Goal: Transaction & Acquisition: Purchase product/service

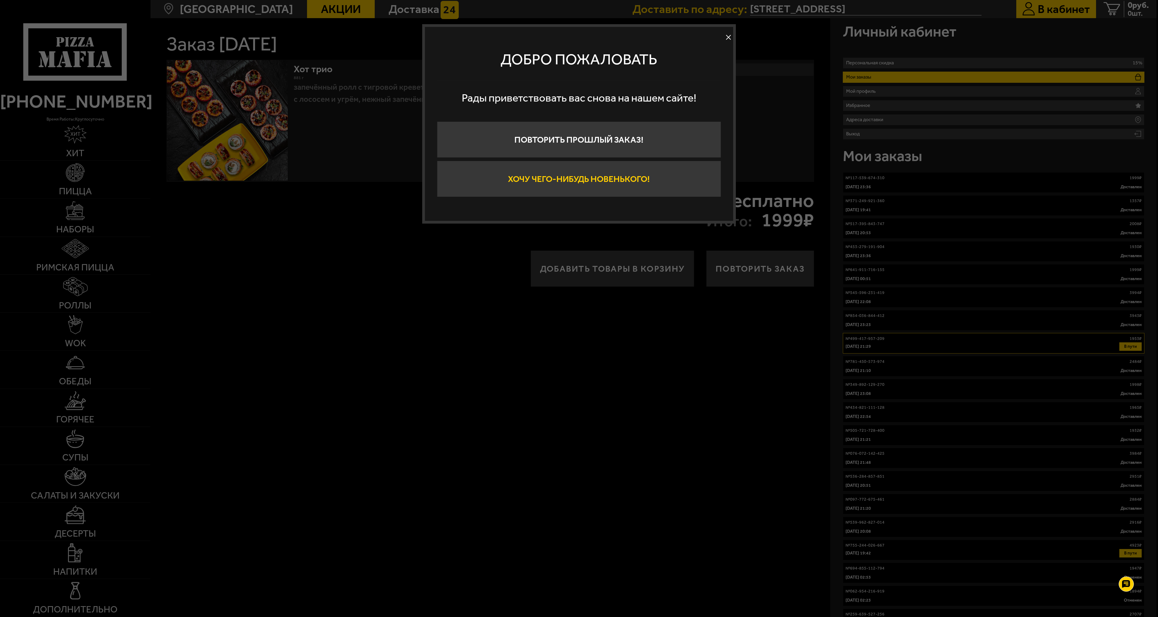
click at [564, 179] on button "Хочу чего-нибудь новенького!" at bounding box center [579, 179] width 284 height 36
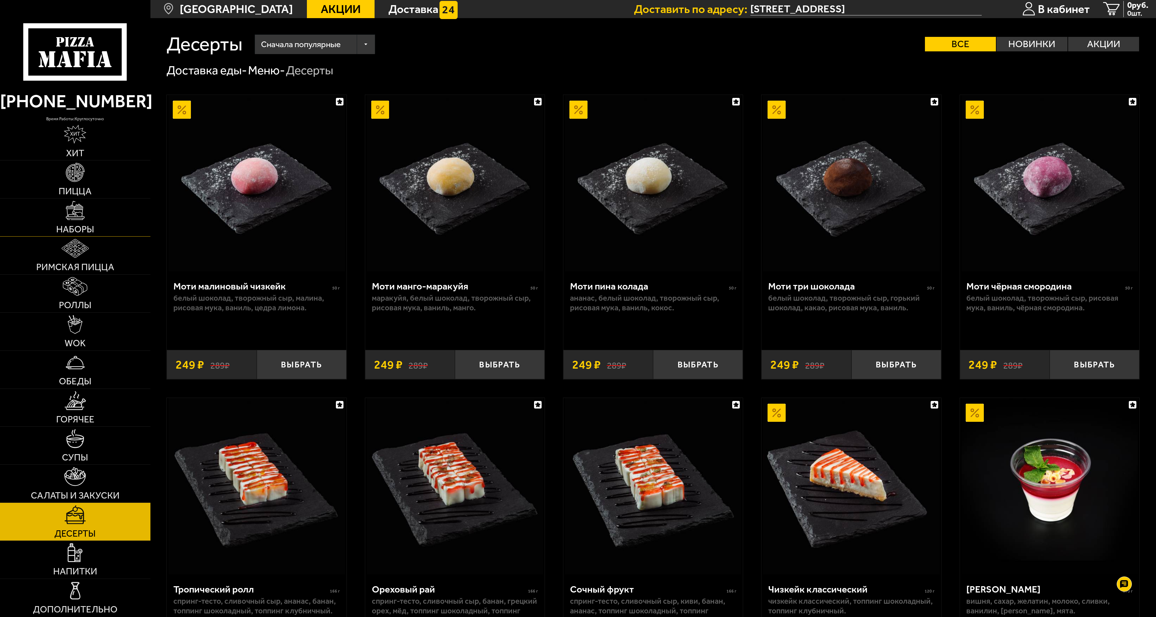
click at [78, 219] on img at bounding box center [75, 210] width 19 height 19
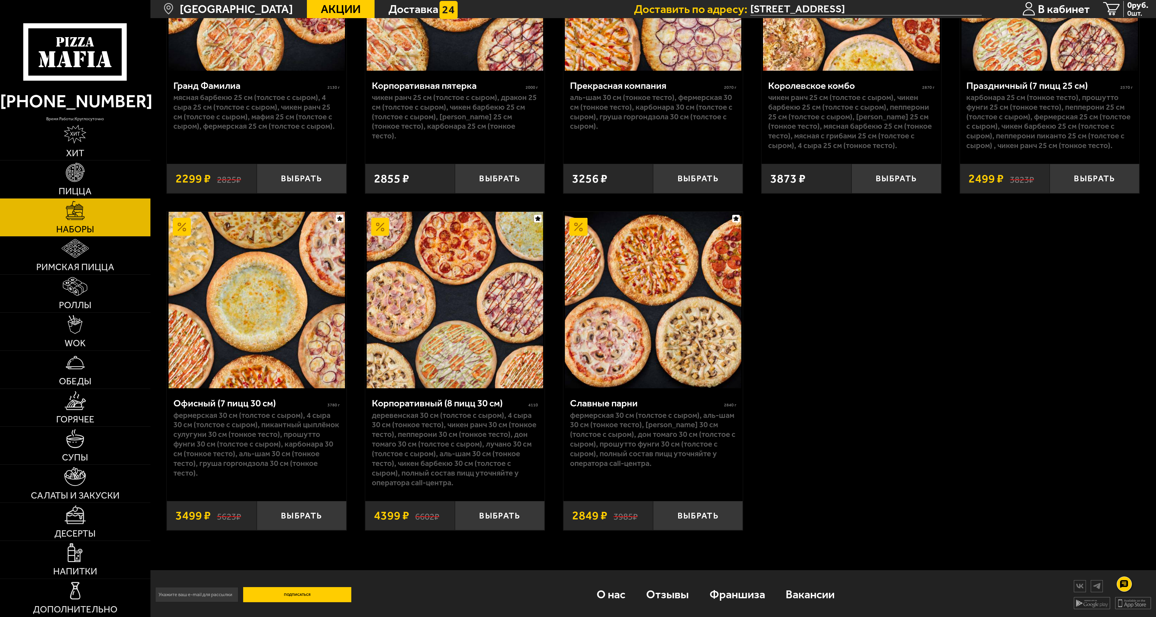
scroll to position [1741, 0]
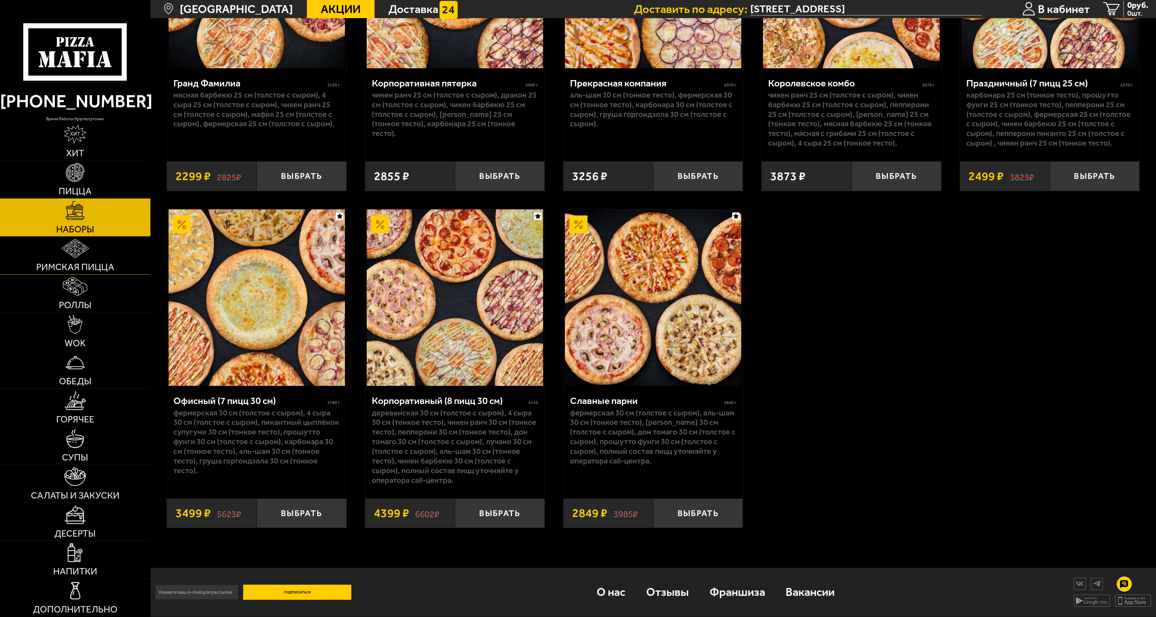
click at [69, 245] on img at bounding box center [75, 248] width 27 height 19
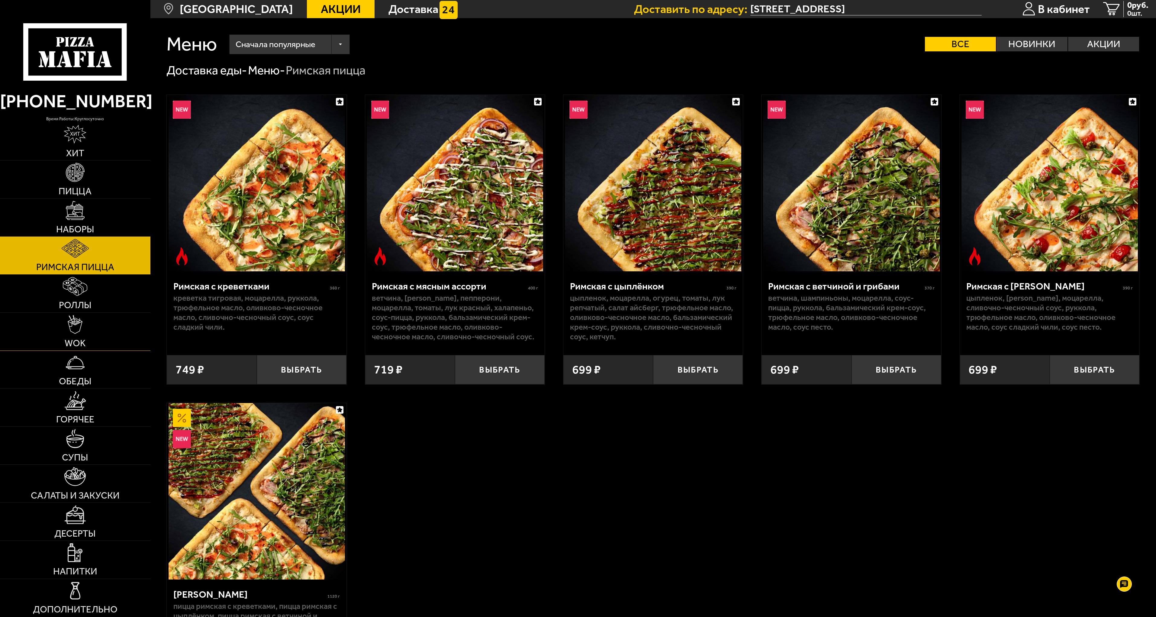
click at [76, 331] on img at bounding box center [75, 324] width 15 height 19
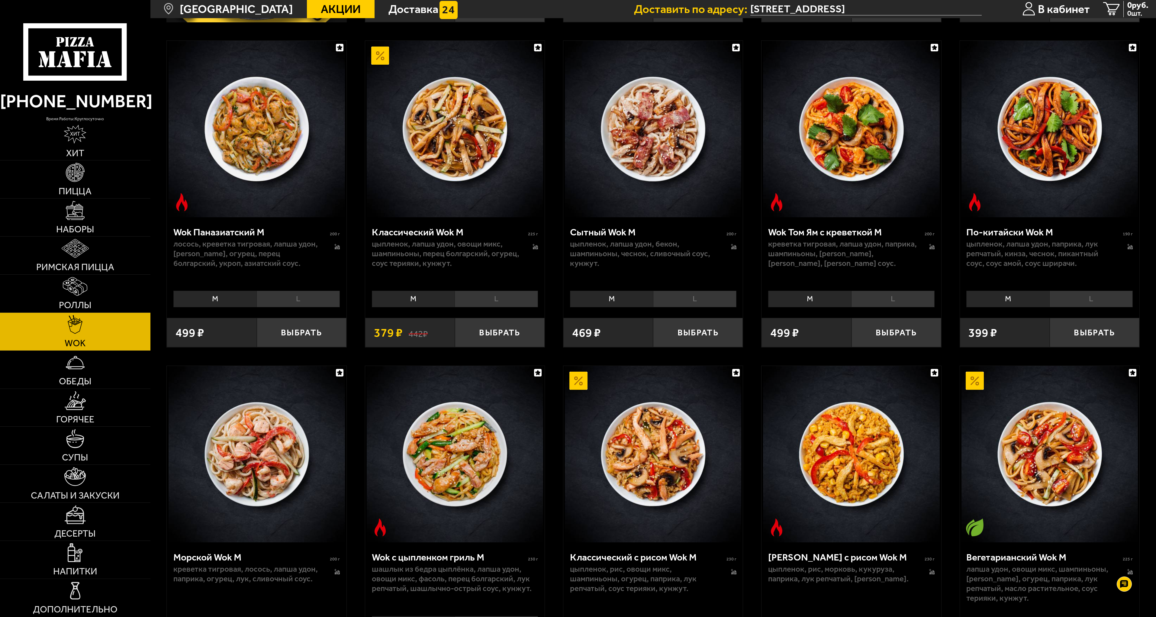
scroll to position [393, 0]
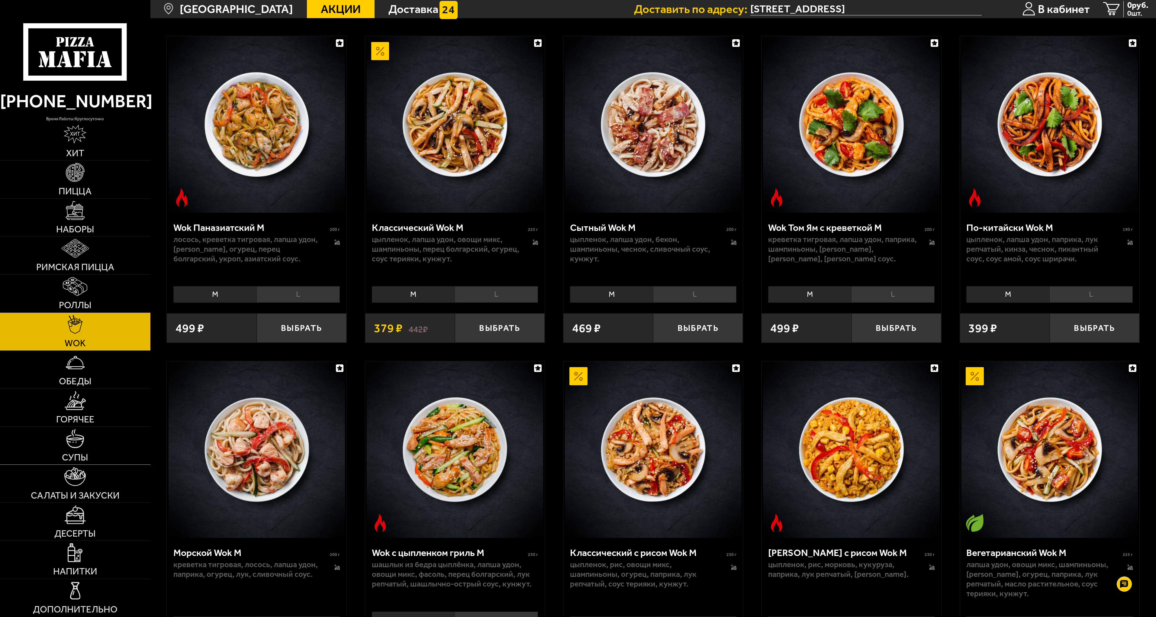
click at [76, 445] on img at bounding box center [75, 438] width 19 height 19
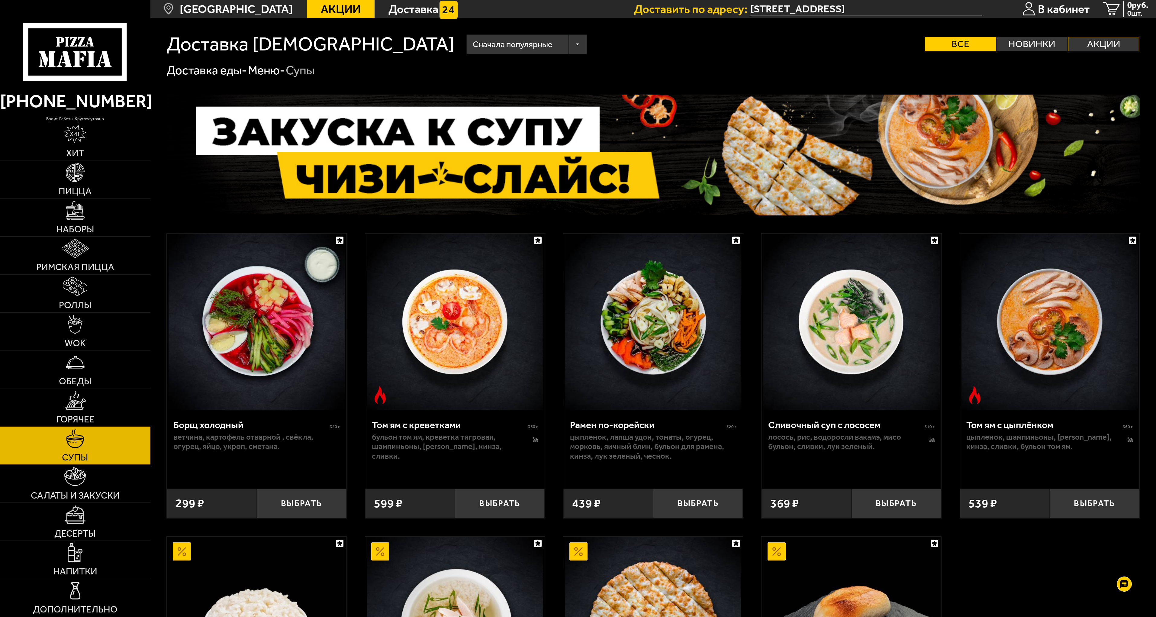
click at [1105, 44] on label "Акции" at bounding box center [1104, 44] width 71 height 15
click at [0, 0] on input "Акции" at bounding box center [0, 0] width 0 height 0
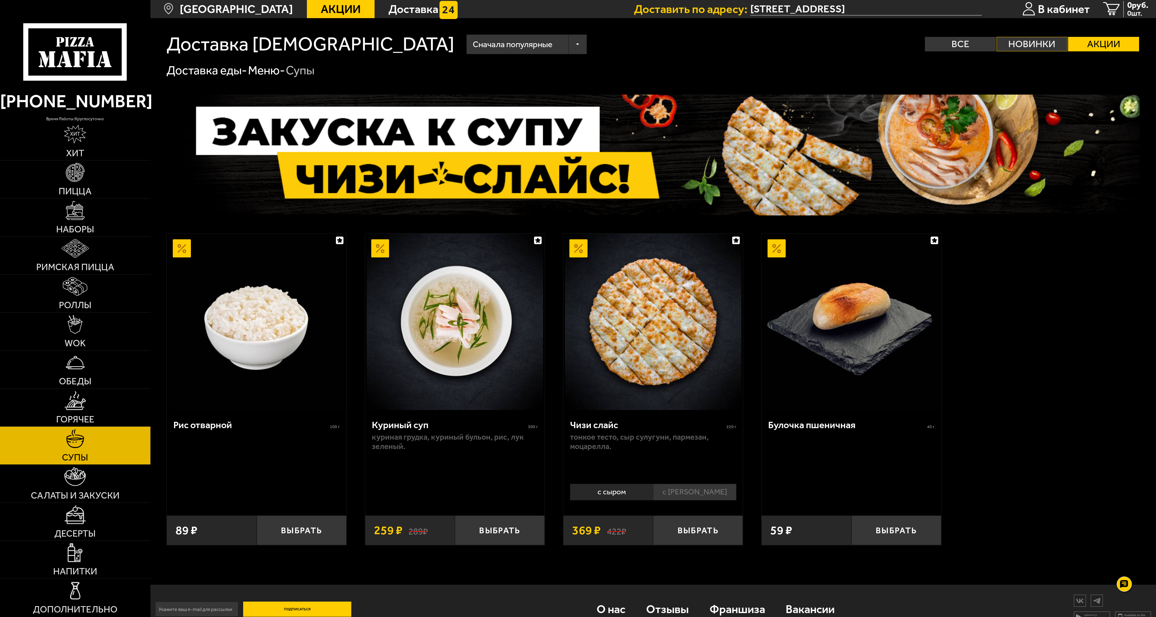
click at [1022, 46] on label "Новинки" at bounding box center [1032, 44] width 71 height 15
click at [0, 0] on input "Новинки" at bounding box center [0, 0] width 0 height 0
